Goal: Information Seeking & Learning: Learn about a topic

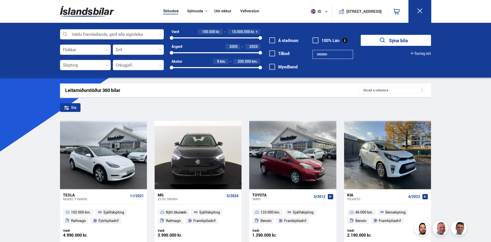
click at [160, 34] on icon at bounding box center [160, 35] width 2 height 2
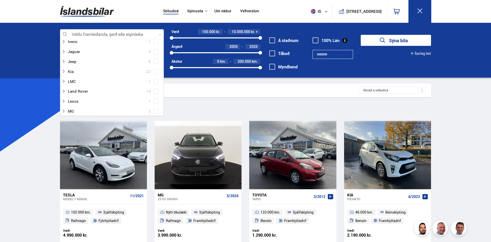
scroll to position [154, 0]
click at [85, 67] on div at bounding box center [106, 68] width 90 height 7
click at [155, 87] on span at bounding box center [156, 87] width 2 height 2
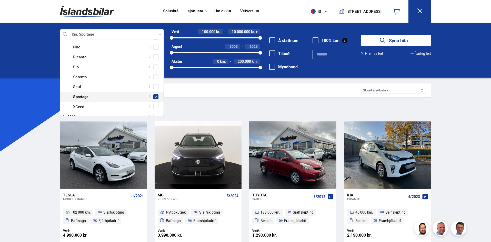
scroll to position [215, 0]
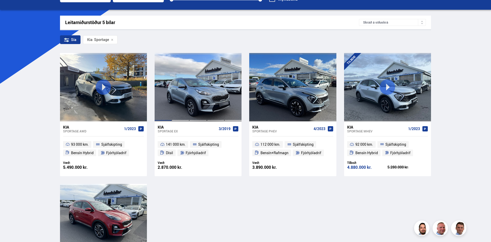
scroll to position [77, 0]
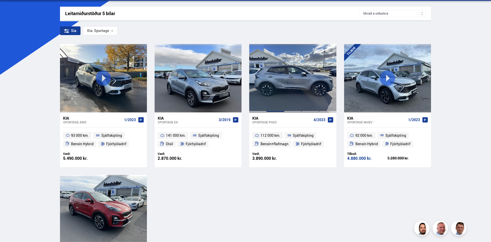
click at [283, 92] on div at bounding box center [274, 78] width 17 height 68
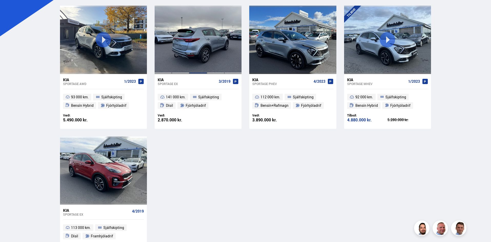
scroll to position [106, 0]
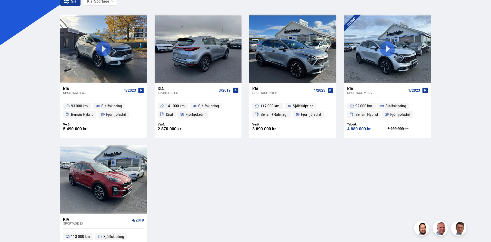
click at [205, 56] on div at bounding box center [197, 49] width 17 height 68
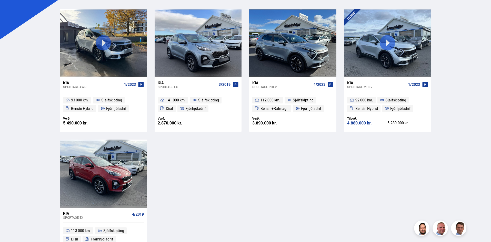
scroll to position [110, 0]
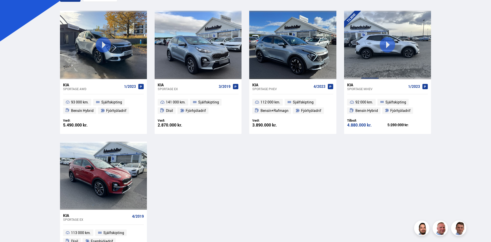
click at [367, 66] on div at bounding box center [369, 45] width 17 height 68
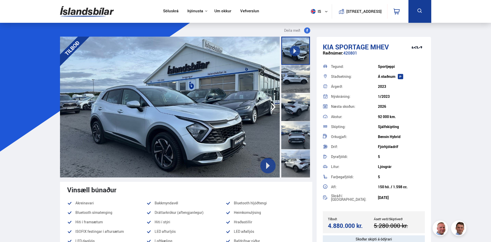
scroll to position [26, 0]
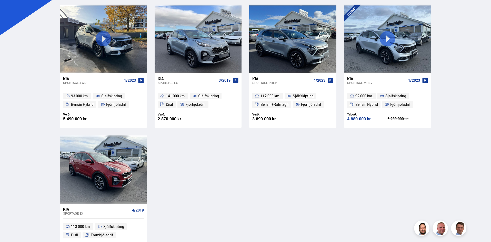
scroll to position [114, 0]
